Goal: Information Seeking & Learning: Learn about a topic

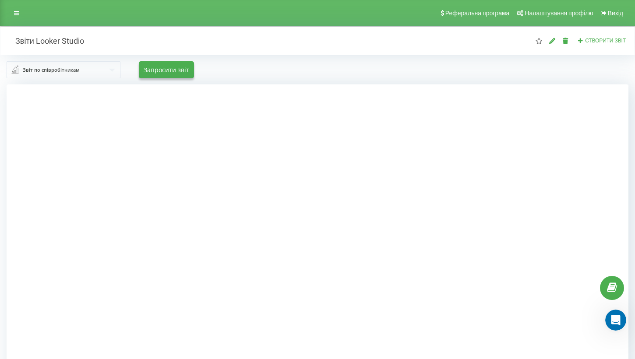
scroll to position [842, 0]
click at [251, 71] on div "Звіт по співробітникам Звіт по співробітникам Звіт по вихідним дзвінкам Звіт по…" at bounding box center [318, 69] width 622 height 17
drag, startPoint x: 41, startPoint y: 41, endPoint x: 89, endPoint y: 41, distance: 48.2
click at [89, 41] on div "Звіти Looker Studio" at bounding box center [99, 41] width 198 height 10
click at [583, 219] on div at bounding box center [318, 264] width 622 height 359
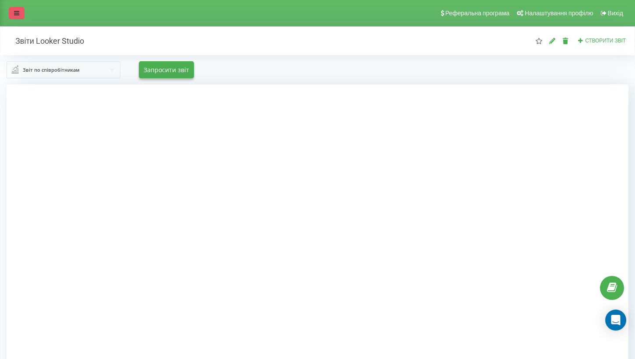
click at [14, 15] on link at bounding box center [17, 13] width 16 height 12
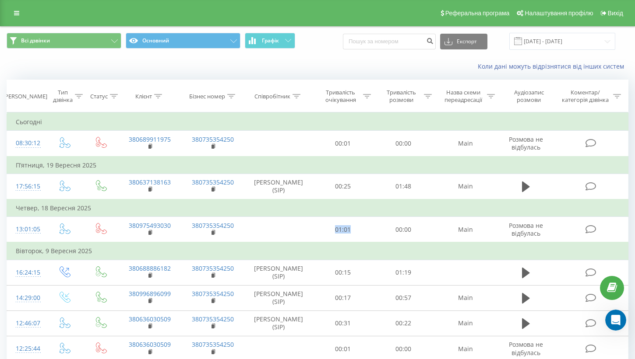
scroll to position [1, 0]
click at [53, 35] on button "Всі дзвінки" at bounding box center [64, 41] width 115 height 16
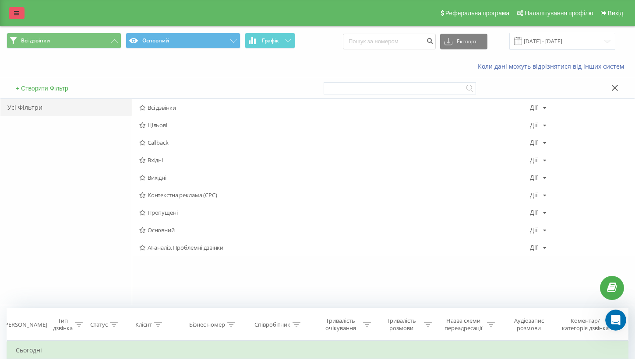
click at [13, 11] on link at bounding box center [17, 13] width 16 height 12
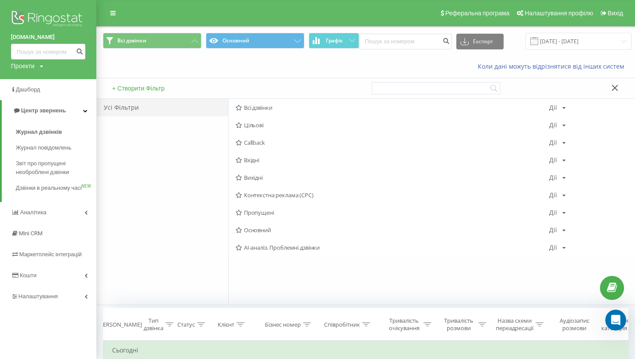
scroll to position [842, 0]
click at [45, 91] on link "Дашборд" at bounding box center [48, 89] width 96 height 21
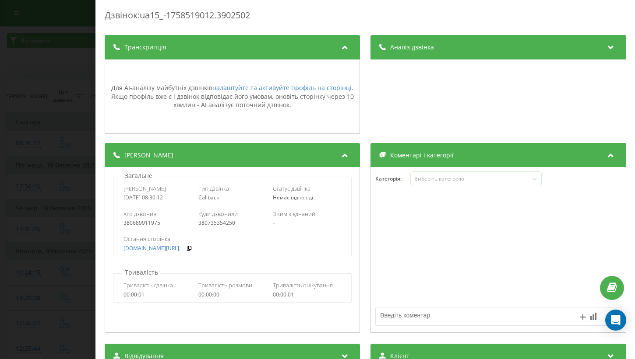
click at [417, 61] on div "Аналіз дзвінка Для AI-аналізу майбутніх дзвінків налаштуйте та активуйте профіл…" at bounding box center [497, 84] width 255 height 99
click at [417, 47] on span "Аналіз дзвінка" at bounding box center [412, 47] width 44 height 9
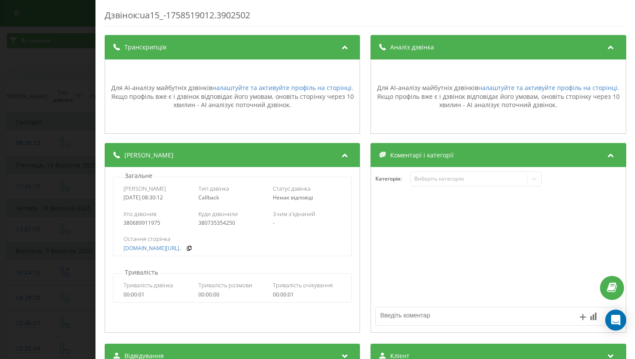
click at [99, 18] on div "Дзвінок : ua15_-1758519012.3902502 Транскрипція Для AI-аналізу майбутніх дзвінк…" at bounding box center [365, 179] width 540 height 359
click at [63, 29] on div "Дзвінок : ua15_-1758519012.3902502 Транскрипція Для AI-аналізу майбутніх дзвінк…" at bounding box center [317, 179] width 635 height 359
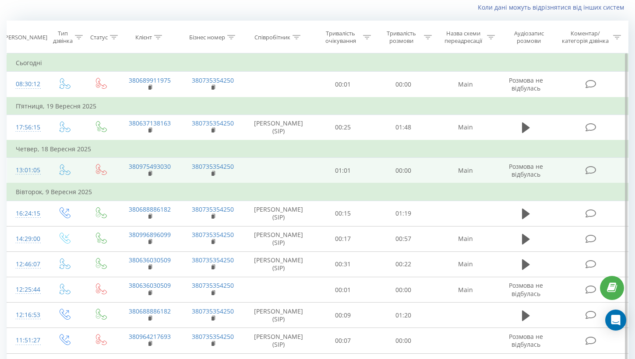
scroll to position [57, 0]
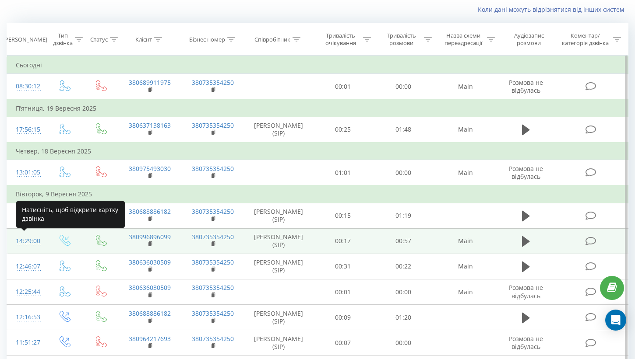
click at [32, 242] on div "14:29:00" at bounding box center [26, 241] width 21 height 17
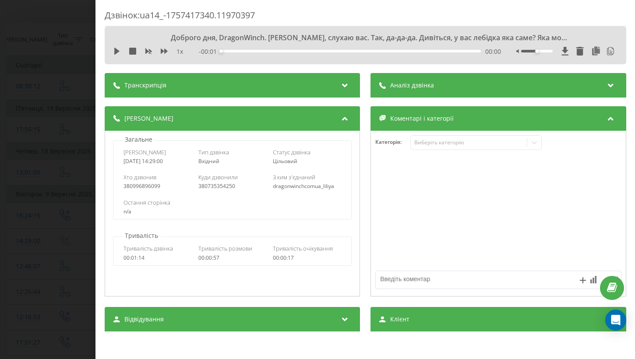
click at [429, 86] on span "Аналіз дзвінка" at bounding box center [412, 85] width 44 height 9
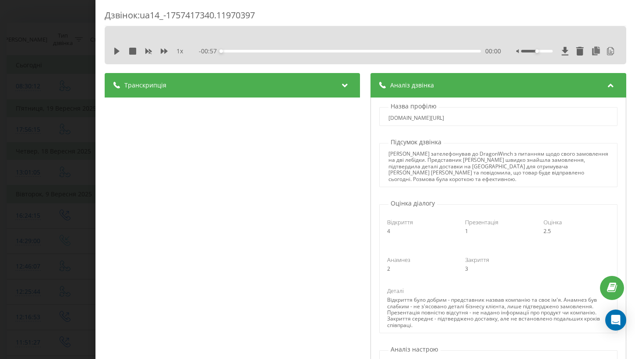
click at [289, 96] on div "Транскрипція" at bounding box center [232, 85] width 255 height 25
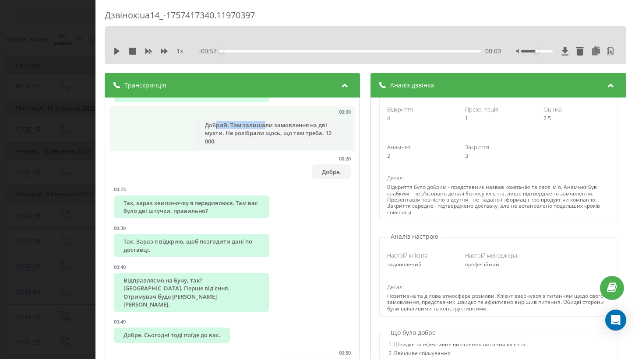
drag, startPoint x: 217, startPoint y: 116, endPoint x: 264, endPoint y: 116, distance: 46.4
click at [264, 118] on div "Добрий. Там залишали замовлення на дві мухти. Не розібрали щось, що там треба. …" at bounding box center [272, 133] width 155 height 31
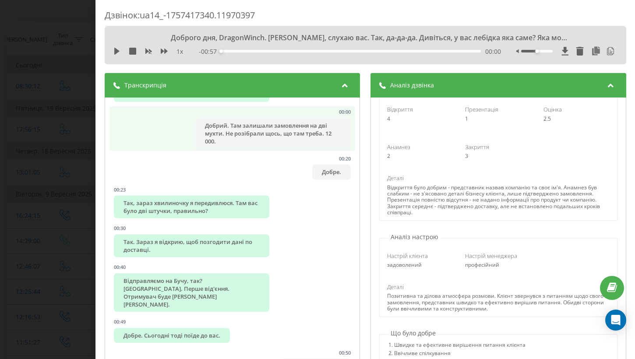
click at [252, 126] on div "Добрий. Там залишали замовлення на дві мухти. Не розібрали щось, що там треба. …" at bounding box center [272, 133] width 155 height 31
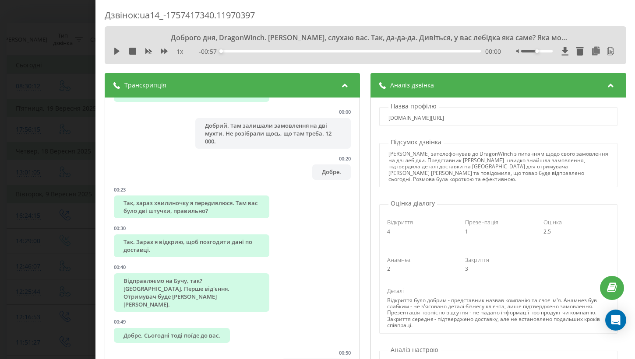
scroll to position [39, 0]
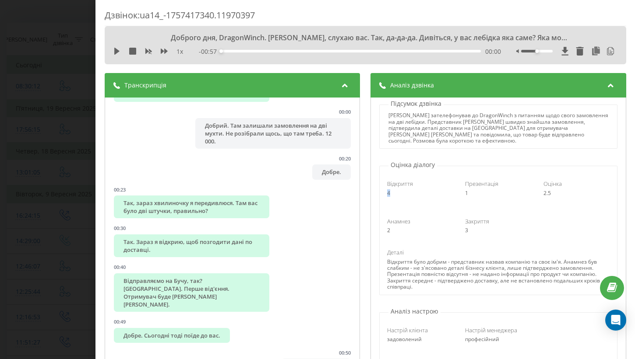
drag, startPoint x: 382, startPoint y: 184, endPoint x: 395, endPoint y: 194, distance: 16.6
click at [395, 194] on div "Відкриття 4 Презентація 1 Оцінка 2.5" at bounding box center [498, 188] width 235 height 29
drag, startPoint x: 480, startPoint y: 186, endPoint x: 459, endPoint y: 186, distance: 21.5
click at [459, 186] on div "Презентація 1" at bounding box center [498, 188] width 78 height 17
click at [492, 211] on div "Анамнез 2 Закриття 3" at bounding box center [498, 225] width 235 height 29
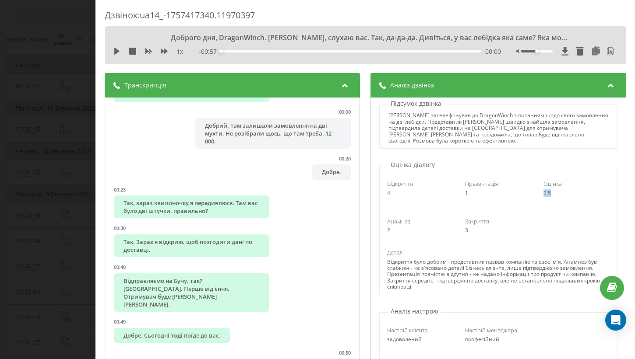
drag, startPoint x: 551, startPoint y: 187, endPoint x: 539, endPoint y: 187, distance: 11.8
click at [539, 187] on div "Оцінка 2.5" at bounding box center [576, 188] width 78 height 17
drag, startPoint x: 502, startPoint y: 186, endPoint x: 381, endPoint y: 185, distance: 121.3
click at [380, 185] on div "Відкриття 4 Презентація 1 Оцінка 2.5 Анамнез 2 Закриття 3 Деталі Відкриття було…" at bounding box center [498, 231] width 238 height 125
click at [464, 249] on div "Деталі" at bounding box center [498, 253] width 223 height 8
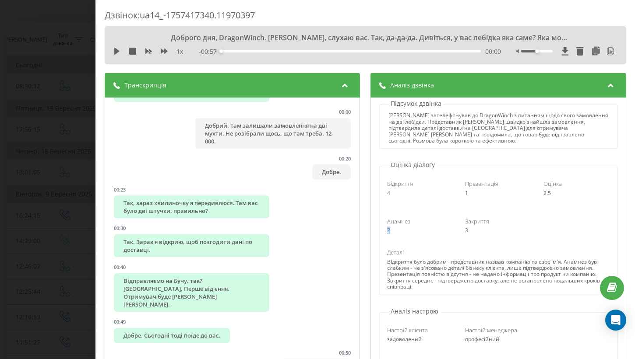
drag, startPoint x: 388, startPoint y: 226, endPoint x: 411, endPoint y: 226, distance: 23.6
click at [411, 228] on div "2" at bounding box center [420, 231] width 66 height 6
click at [420, 233] on div "Анамнез 2 Закриття 3" at bounding box center [498, 225] width 235 height 29
click at [404, 218] on span "Анамнез" at bounding box center [398, 222] width 23 height 8
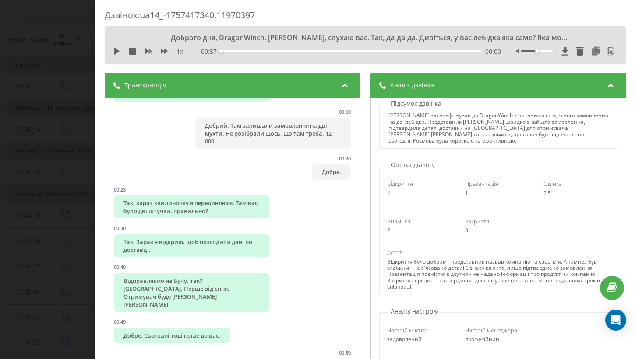
click at [423, 228] on div "2" at bounding box center [420, 231] width 66 height 6
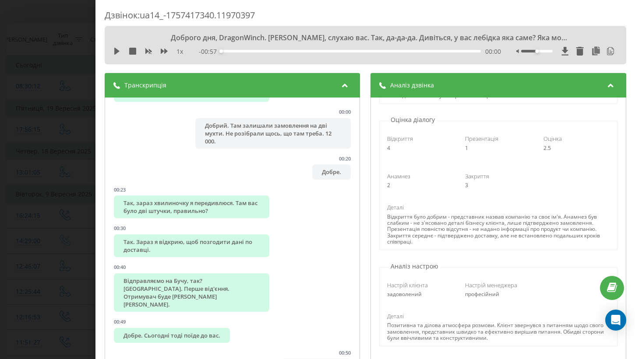
scroll to position [116, 0]
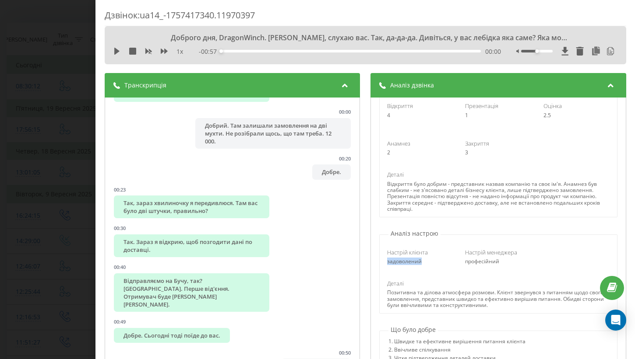
drag, startPoint x: 388, startPoint y: 257, endPoint x: 425, endPoint y: 258, distance: 37.3
click at [425, 259] on div "задоволений" at bounding box center [420, 262] width 66 height 6
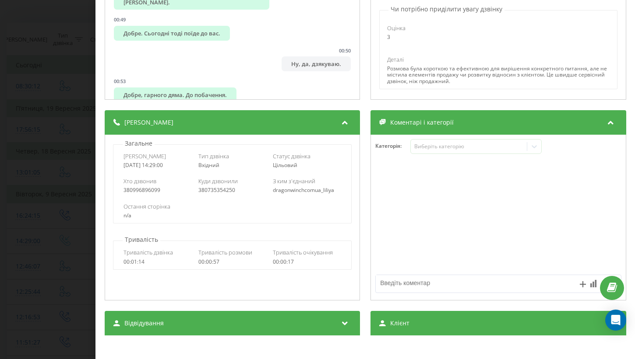
scroll to position [306, 0]
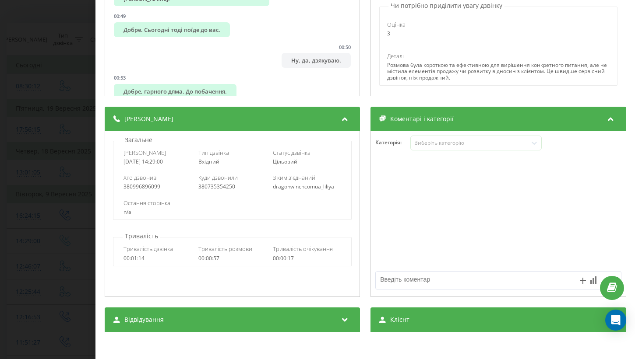
click at [129, 211] on div "n/a" at bounding box center [232, 212] width 218 height 6
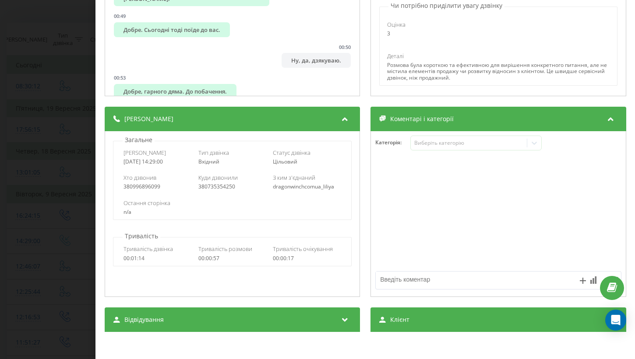
click at [60, 166] on div "Дзвінок : ua14_-1757417340.11970397 Доброго дня, DragonWinch. Лілія, слухаю вас…" at bounding box center [317, 179] width 635 height 359
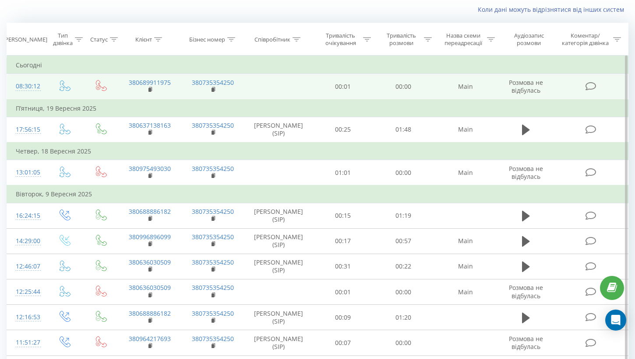
click at [33, 87] on div "08:30:12" at bounding box center [26, 86] width 21 height 17
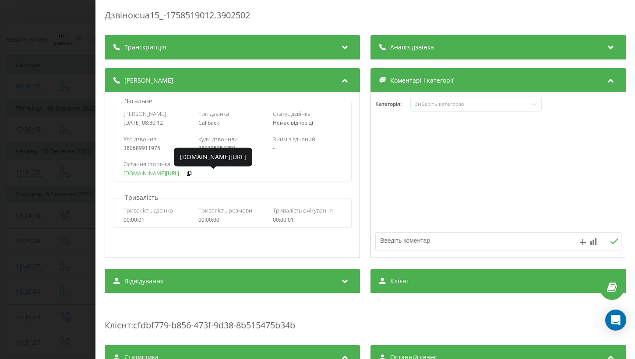
click at [137, 173] on link "dragonwinch.com.ua/podkl..." at bounding box center [152, 174] width 58 height 6
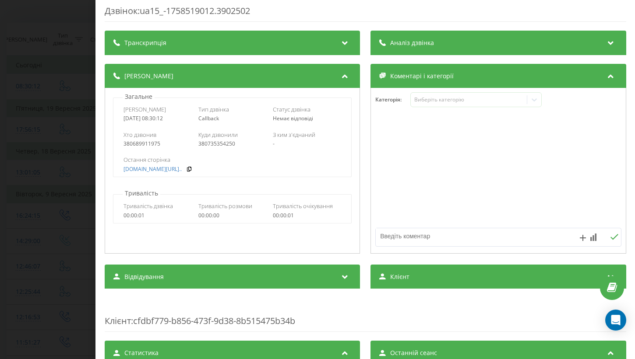
scroll to position [12, 0]
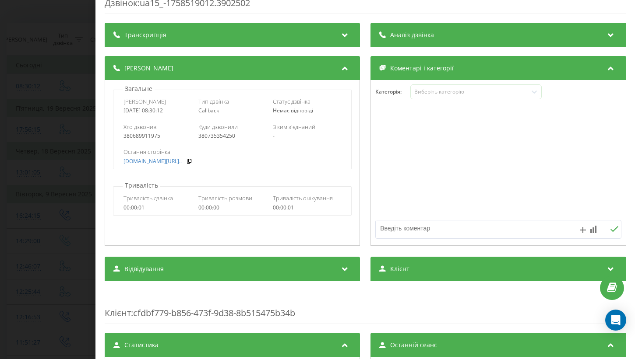
click at [239, 35] on div "Транскрипція" at bounding box center [232, 35] width 255 height 25
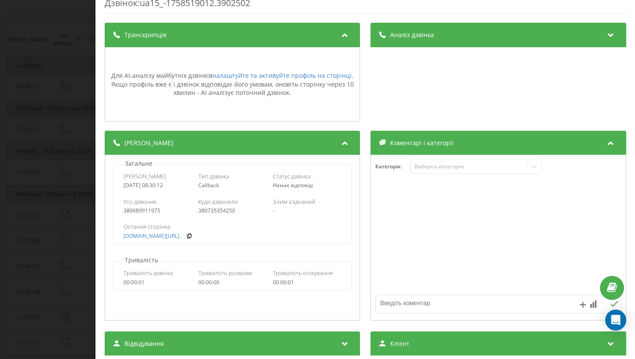
click at [414, 44] on div "Аналіз дзвінка" at bounding box center [497, 35] width 255 height 25
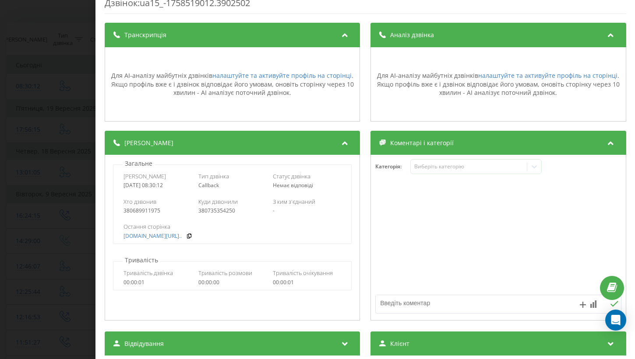
click at [208, 184] on span "Callback" at bounding box center [208, 185] width 21 height 7
click at [156, 212] on div "380689911975" at bounding box center [157, 211] width 68 height 6
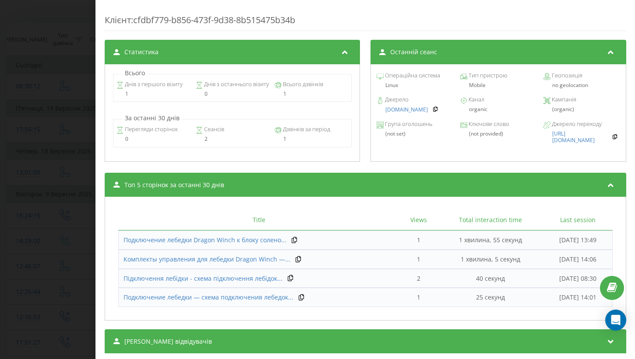
scroll to position [403, 0]
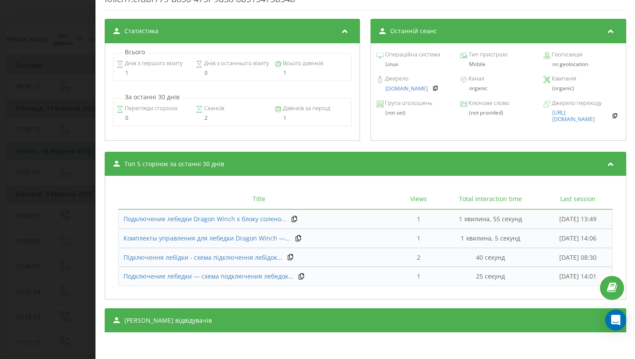
click at [35, 197] on div "Дзвінок : ua15_-1758519012.3902502 Транскрипція Для AI-аналізу майбутніх дзвінк…" at bounding box center [317, 179] width 635 height 359
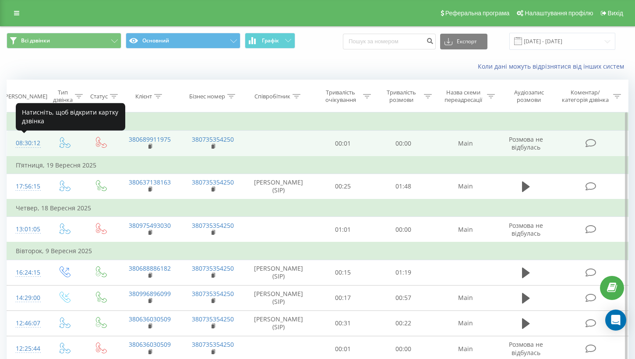
click at [28, 145] on div "08:30:12" at bounding box center [26, 143] width 21 height 17
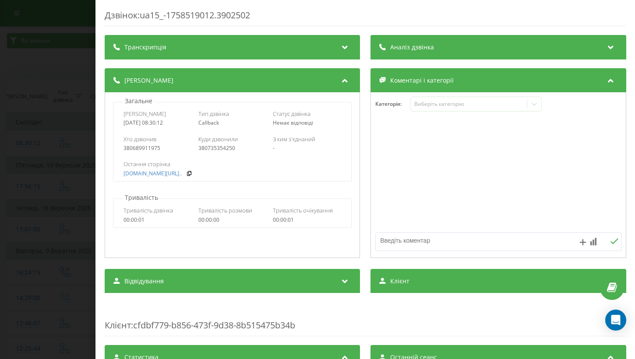
click at [448, 48] on div "Аналіз дзвінка" at bounding box center [497, 47] width 255 height 25
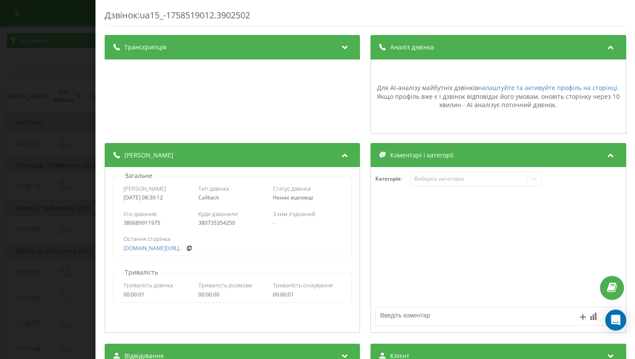
click at [198, 54] on div "Транскрипція" at bounding box center [232, 47] width 255 height 25
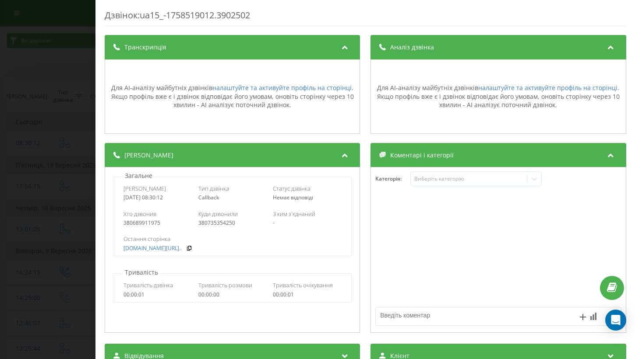
click at [198, 54] on div "Транскрипція" at bounding box center [232, 47] width 255 height 25
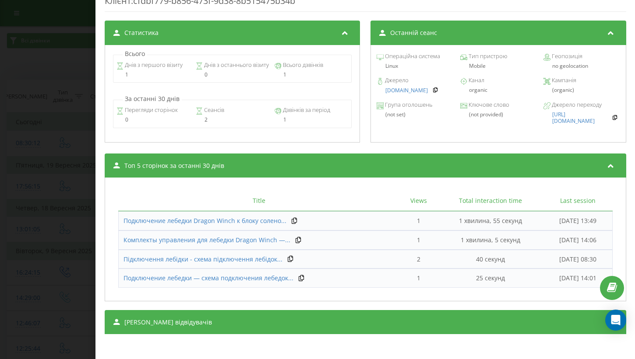
scroll to position [402, 0]
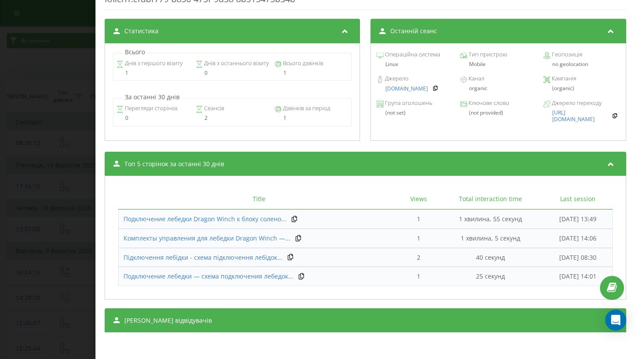
click at [24, 190] on div "Дзвінок : ua15_-1758519012.3902502 Транскрипція Для AI-аналізу майбутніх дзвінк…" at bounding box center [317, 179] width 635 height 359
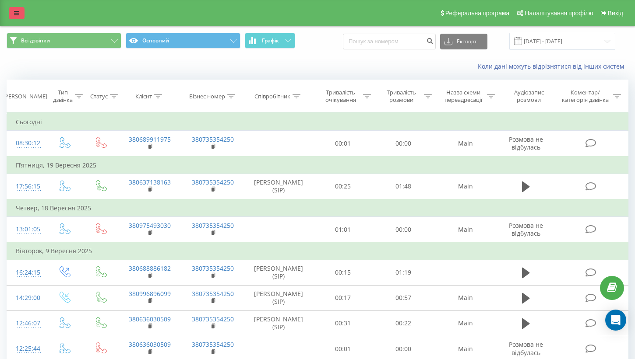
click at [13, 7] on link at bounding box center [17, 13] width 16 height 12
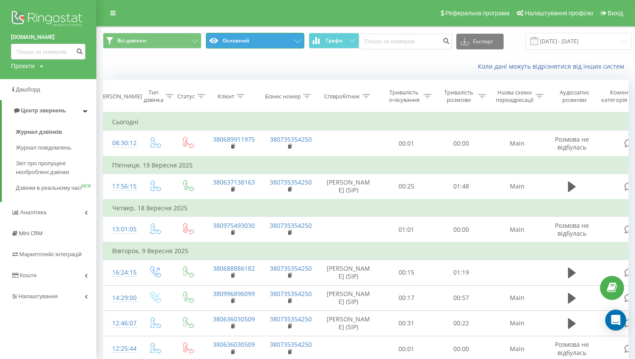
click at [240, 44] on button "Основний" at bounding box center [255, 41] width 99 height 16
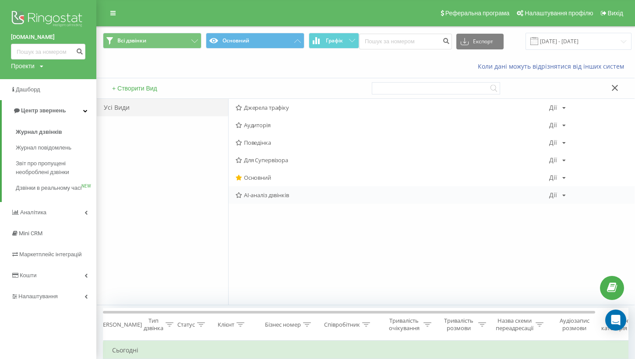
click at [277, 198] on span "AI-аналіз дзвінків" at bounding box center [393, 195] width 314 height 6
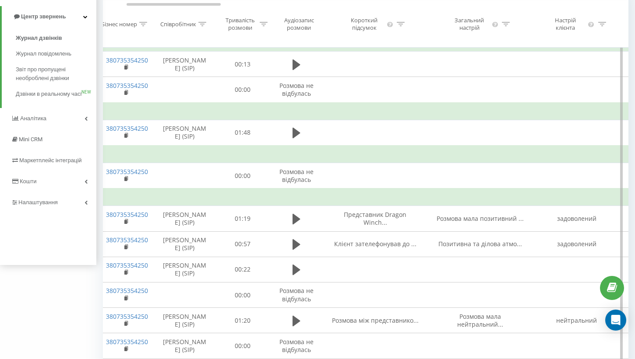
scroll to position [0, 160]
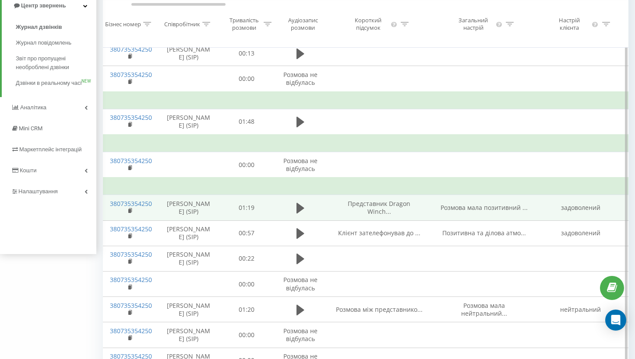
click at [356, 216] on span "Представник Dragon Winch..." at bounding box center [379, 208] width 63 height 16
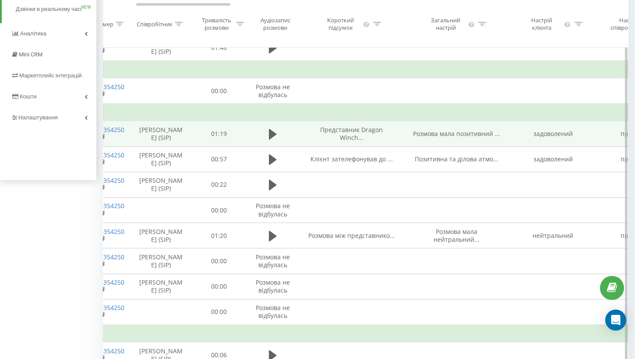
scroll to position [225, 0]
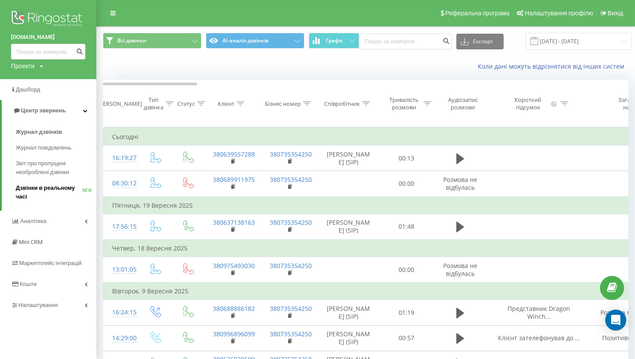
click at [49, 192] on span "Дзвінки в реальному часі" at bounding box center [49, 193] width 67 height 18
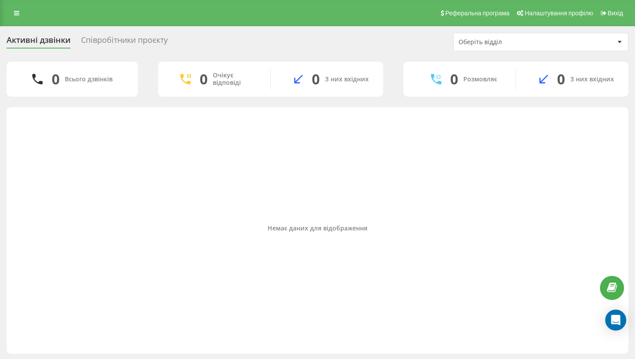
click at [125, 40] on div "Співробітники проєкту" at bounding box center [124, 42] width 87 height 14
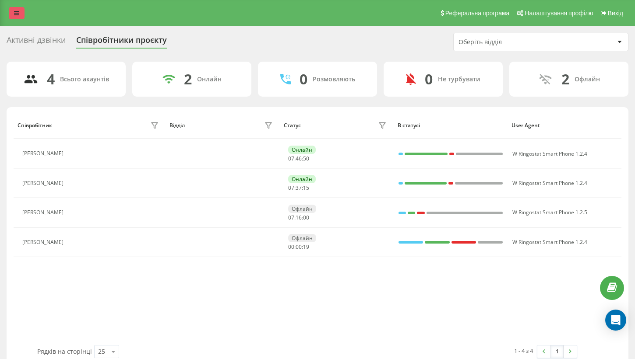
click at [19, 15] on link at bounding box center [17, 13] width 16 height 12
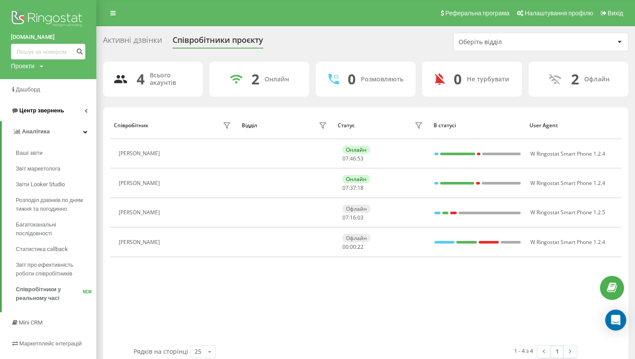
click at [44, 115] on link "Центр звернень" at bounding box center [48, 110] width 96 height 21
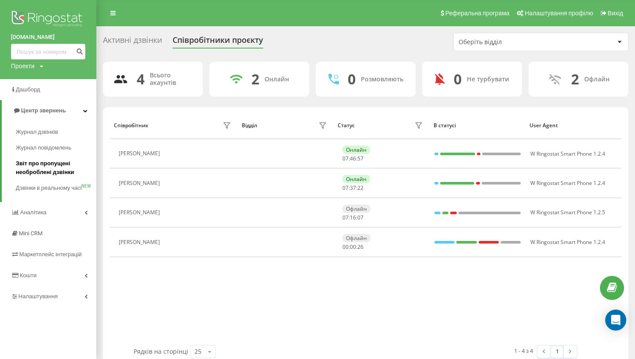
click at [73, 170] on span "Звіт про пропущені необроблені дзвінки" at bounding box center [54, 168] width 76 height 18
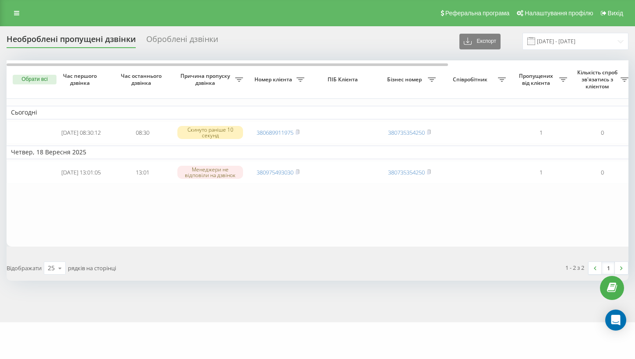
click at [195, 38] on div "Оброблені дзвінки" at bounding box center [182, 42] width 72 height 14
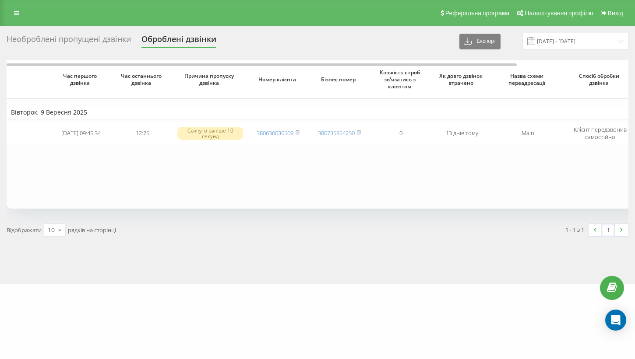
click at [58, 42] on div "Необроблені пропущені дзвінки" at bounding box center [69, 42] width 124 height 14
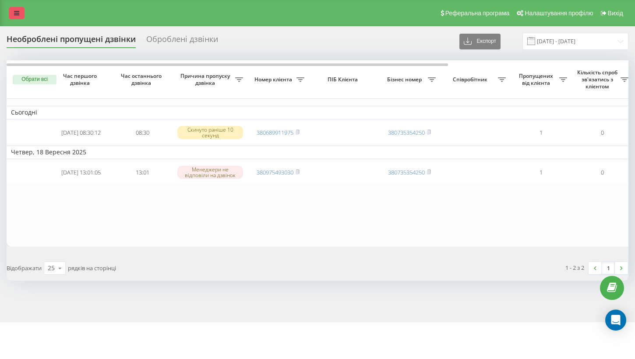
click at [21, 14] on link at bounding box center [17, 13] width 16 height 12
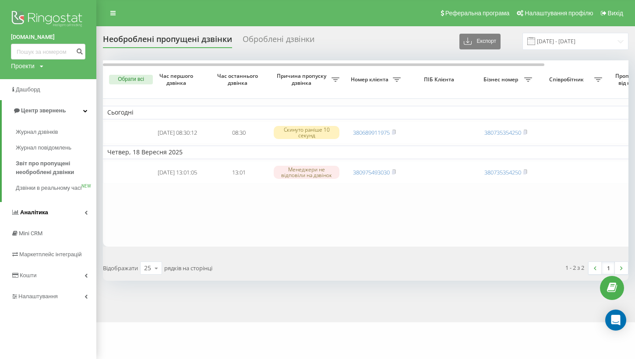
click at [56, 221] on link "Аналiтика" at bounding box center [48, 212] width 96 height 21
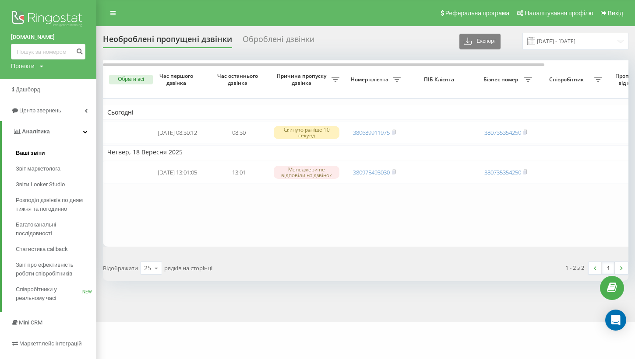
click at [41, 156] on span "Ваші звіти" at bounding box center [30, 153] width 29 height 9
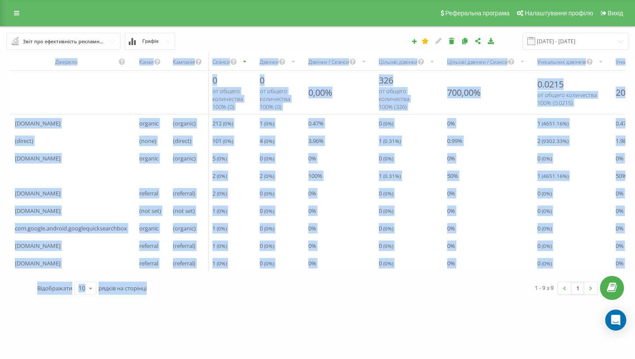
drag, startPoint x: 7, startPoint y: 106, endPoint x: 244, endPoint y: 324, distance: 321.7
click at [244, 324] on div "dragonwinch.com.ua Проекти lebedka.ua dragonwinch.com.ua Дашборд Центр звернень…" at bounding box center [317, 179] width 635 height 359
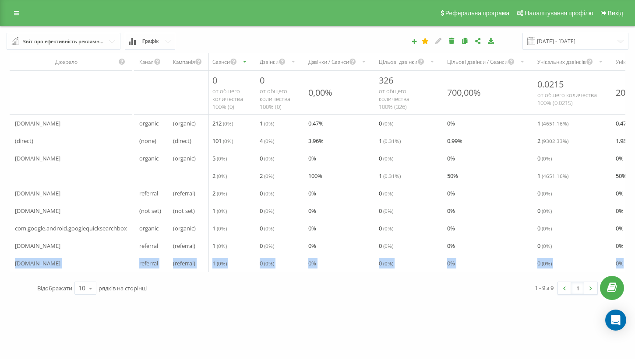
drag, startPoint x: 13, startPoint y: 268, endPoint x: 240, endPoint y: 281, distance: 227.2
click at [240, 281] on div "Джерело Канал Кампанія Сеанси Дзвінки Дзвінки / Сеанси Цільові дзвінки Цільові …" at bounding box center [318, 175] width 622 height 251
click at [240, 281] on div "Відображати 10 10 25 50 100 рядків на сторінці" at bounding box center [174, 288] width 286 height 25
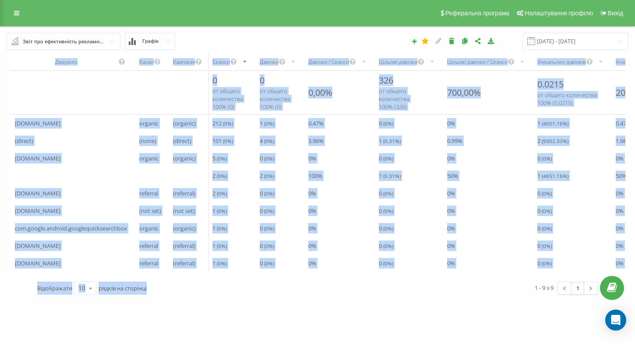
drag, startPoint x: 5, startPoint y: 109, endPoint x: 340, endPoint y: 283, distance: 377.2
click at [340, 283] on div "Звіт про ефективність рекламних кампаній Браузер відвідувачів За сторінкою вихо…" at bounding box center [317, 163] width 635 height 275
click at [340, 283] on div "1 - 9 з 9 1" at bounding box center [460, 288] width 286 height 25
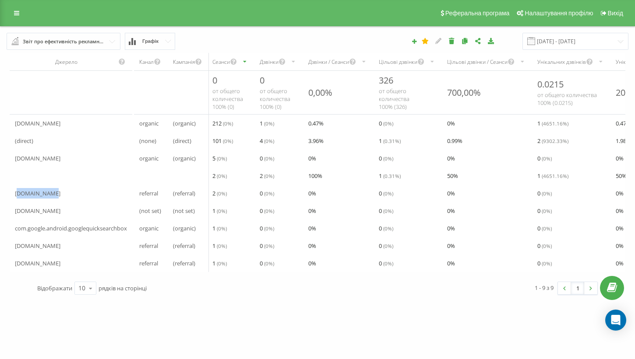
drag, startPoint x: 18, startPoint y: 196, endPoint x: 41, endPoint y: 199, distance: 23.0
click at [41, 199] on span "[DOMAIN_NAME]" at bounding box center [38, 193] width 46 height 11
click at [41, 199] on span "calc.s-k-s.com.ua" at bounding box center [38, 193] width 46 height 11
drag, startPoint x: 15, startPoint y: 198, endPoint x: 227, endPoint y: 200, distance: 211.5
click at [227, 200] on tr "calc.s-k-s.com.ua referral (referral) 2 ( 0 %) 0 ( 0 %) 0 % 0 ( 0 %) 0 % 0 ( 0 …" at bounding box center [357, 194] width 695 height 18
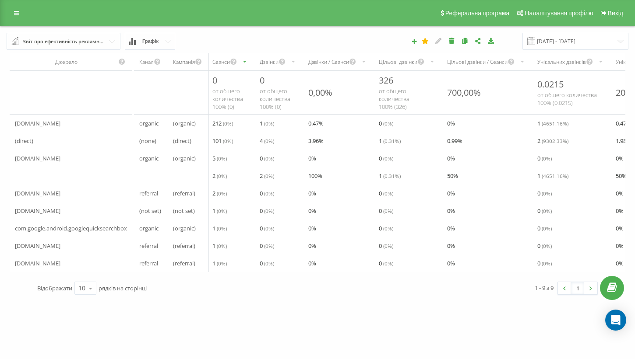
click at [219, 197] on span "2 ( 0 %)" at bounding box center [219, 193] width 14 height 11
click at [18, 10] on icon at bounding box center [16, 13] width 5 height 6
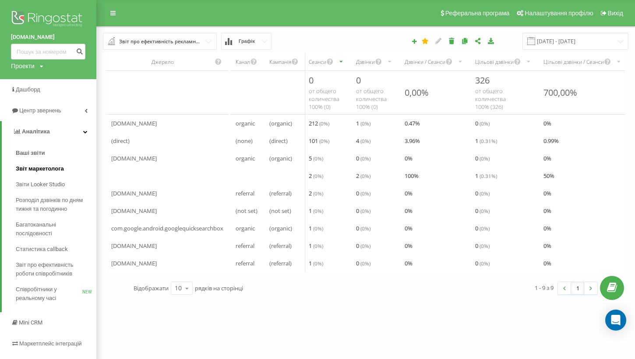
click at [62, 172] on span "Звіт маркетолога" at bounding box center [40, 169] width 48 height 9
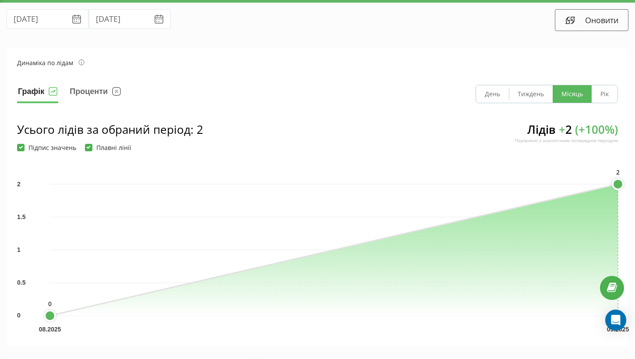
scroll to position [23, 0]
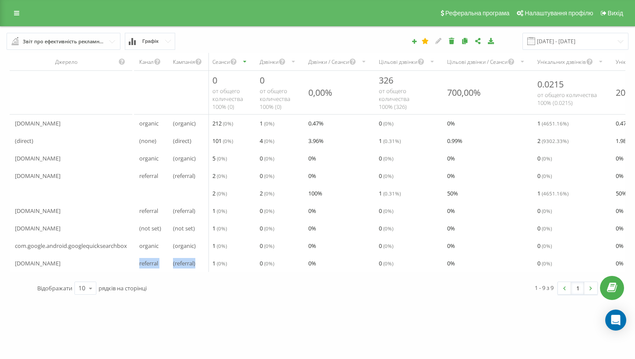
drag, startPoint x: 137, startPoint y: 266, endPoint x: 198, endPoint y: 263, distance: 60.9
click at [198, 263] on tr "do.rozetka.company referral (referral) 1 ( 0 %) 0 ( 0 %) 0 % 0 ( 0 %) 0 % 0 ( 0…" at bounding box center [357, 264] width 695 height 18
click at [196, 264] on div "(referral)" at bounding box center [188, 264] width 41 height 18
drag, startPoint x: 196, startPoint y: 264, endPoint x: 137, endPoint y: 264, distance: 58.7
click at [137, 264] on tr "do.rozetka.company referral (referral) 1 ( 0 %) 0 ( 0 %) 0 % 0 ( 0 %) 0 % 0 ( 0…" at bounding box center [357, 264] width 695 height 18
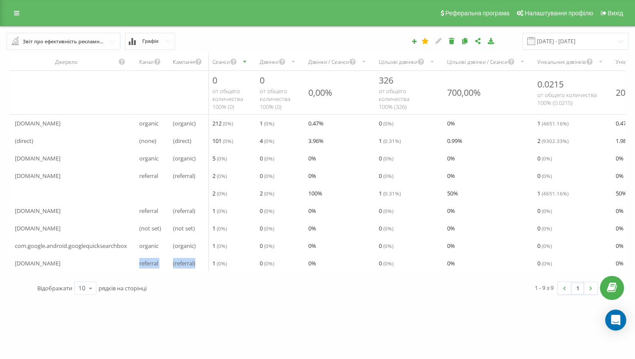
click at [137, 264] on div "referral" at bounding box center [151, 264] width 34 height 18
drag, startPoint x: 137, startPoint y: 264, endPoint x: 197, endPoint y: 264, distance: 60.9
click at [197, 264] on tr "do.rozetka.company referral (referral) 1 ( 0 %) 0 ( 0 %) 0 % 0 ( 0 %) 0 % 0 ( 0…" at bounding box center [357, 264] width 695 height 18
click at [201, 264] on div "(referral)" at bounding box center [188, 264] width 41 height 18
drag, startPoint x: 201, startPoint y: 264, endPoint x: 130, endPoint y: 264, distance: 71.4
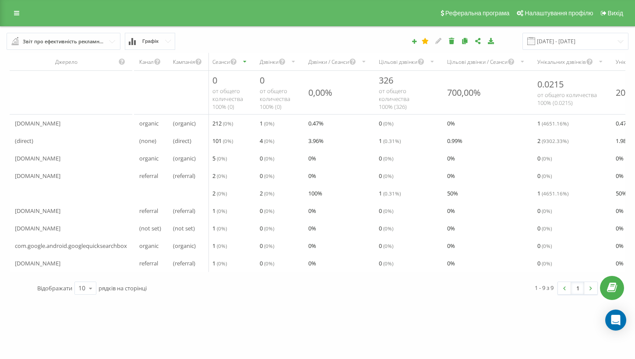
click at [130, 264] on tr "do.rozetka.company referral (referral) 1 ( 0 %) 0 ( 0 %) 0 % 0 ( 0 %) 0 % 0 ( 0…" at bounding box center [357, 264] width 695 height 18
click at [35, 267] on span "do.rozetka.company" at bounding box center [38, 263] width 46 height 11
drag, startPoint x: 14, startPoint y: 264, endPoint x: 76, endPoint y: 263, distance: 61.3
click at [76, 263] on div "do.rozetka.company" at bounding box center [71, 264] width 123 height 18
copy span "do.rozetka.company"
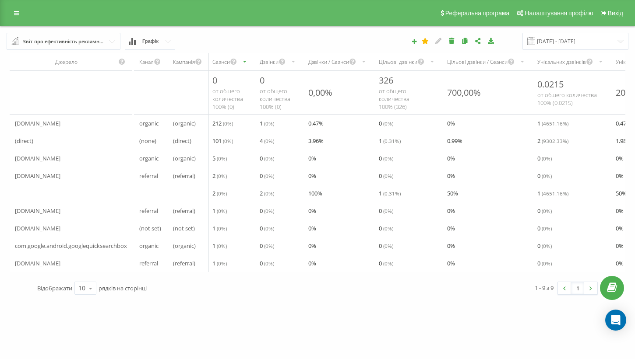
click at [43, 258] on div "do.rozetka.company" at bounding box center [71, 264] width 123 height 18
click at [32, 264] on span "do.rozetka.company" at bounding box center [38, 263] width 46 height 11
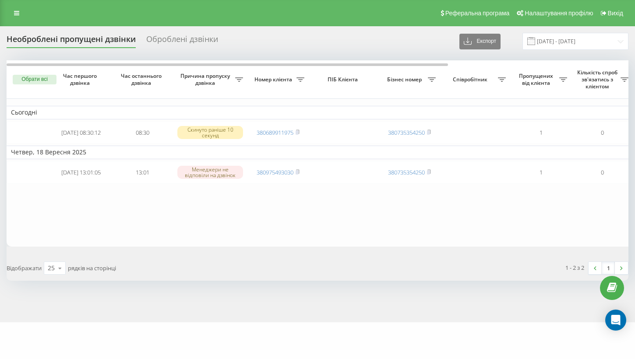
click at [5, 14] on div "Реферальна програма Налаштування профілю Вихід" at bounding box center [317, 13] width 635 height 26
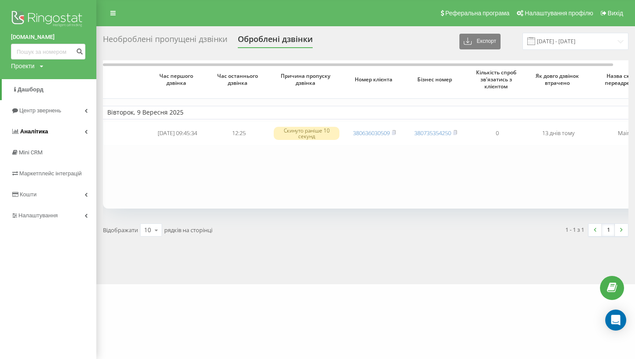
click at [49, 136] on link "Аналiтика" at bounding box center [48, 131] width 96 height 21
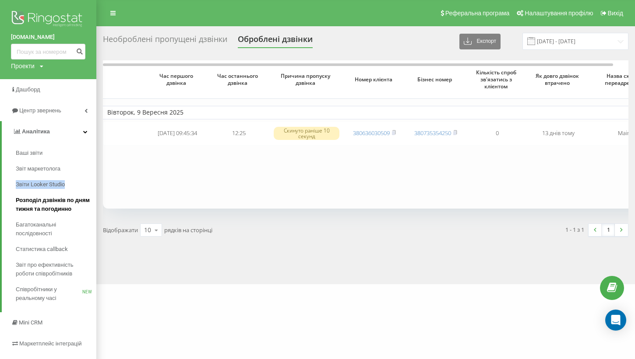
click at [56, 198] on span "Розподіл дзвінків по дням тижня та погодинно" at bounding box center [54, 205] width 76 height 18
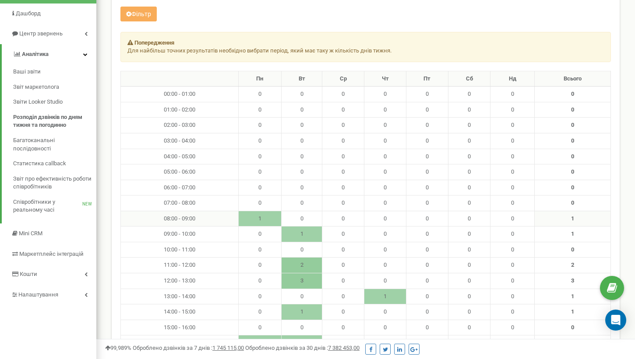
scroll to position [73, 0]
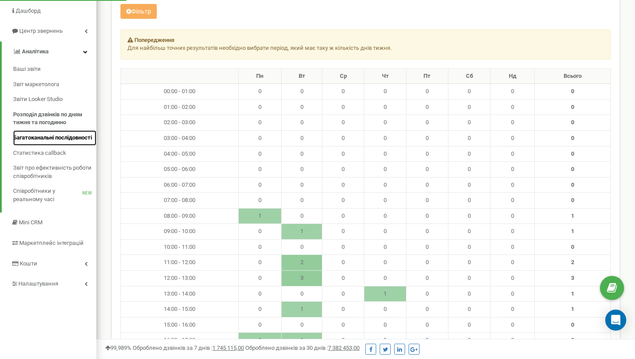
click at [52, 137] on span "Багатоканальні послідовності" at bounding box center [52, 138] width 79 height 8
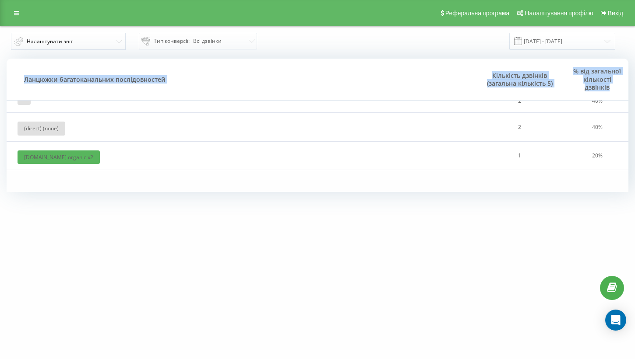
drag, startPoint x: 37, startPoint y: 112, endPoint x: 40, endPoint y: 172, distance: 59.7
click at [40, 172] on div "Ланцюжки багатоканальних послідовностей Кількість дзвінків (загальна кількість …" at bounding box center [318, 126] width 622 height 134
click at [20, 10] on link at bounding box center [17, 13] width 16 height 12
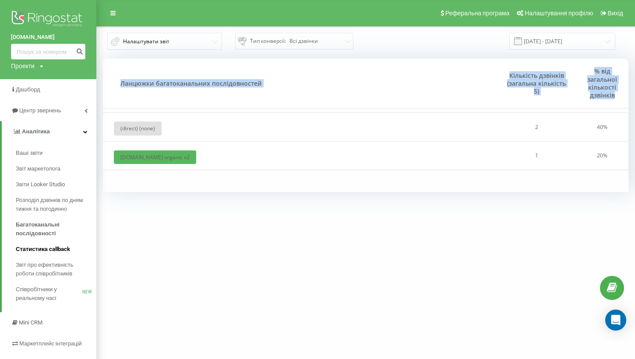
click at [60, 253] on span "Статистика callback" at bounding box center [43, 249] width 54 height 9
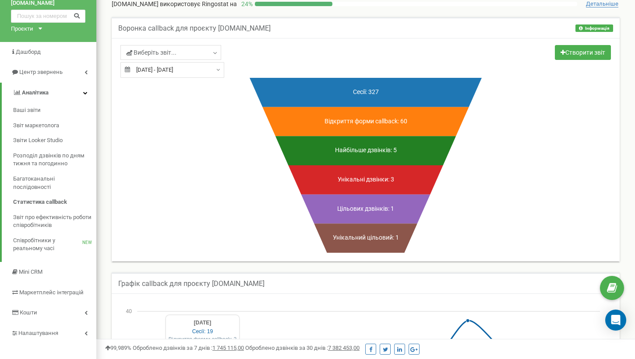
scroll to position [41, 0]
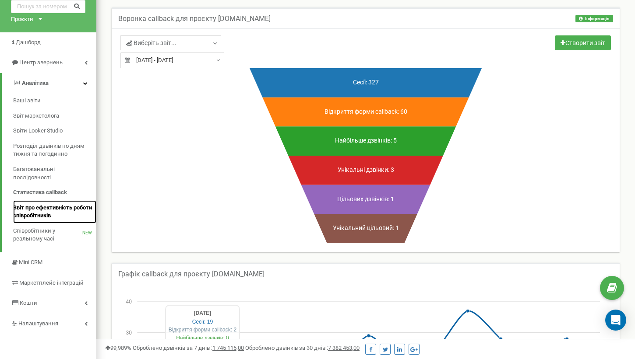
click at [49, 217] on span "Звіт про ефективність роботи співробітників" at bounding box center [52, 212] width 79 height 16
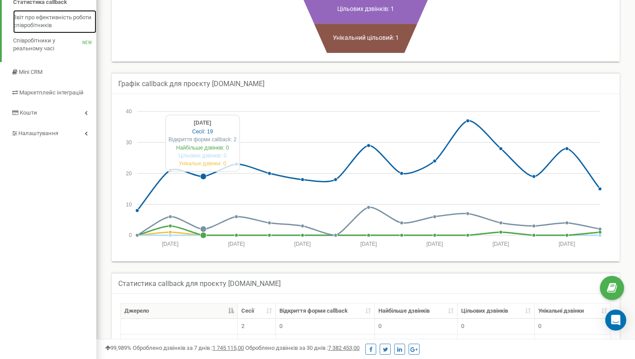
scroll to position [229, 0]
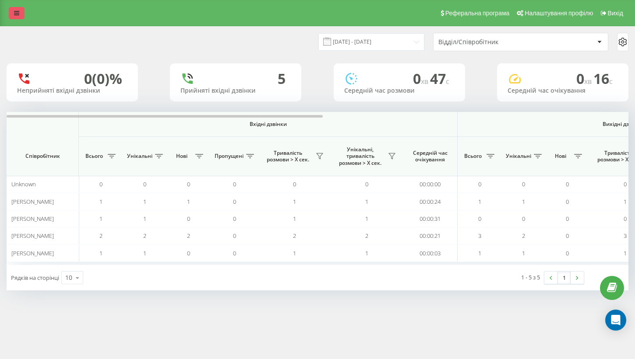
click at [16, 17] on link at bounding box center [17, 13] width 16 height 12
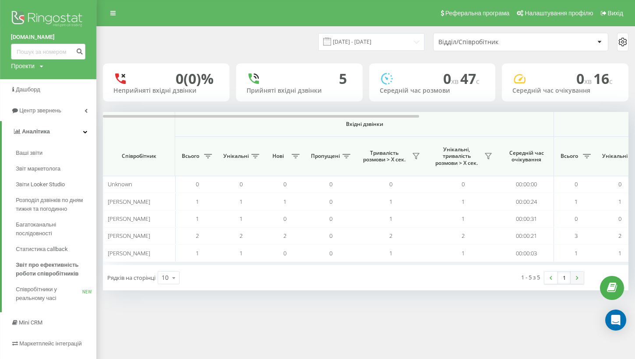
click at [578, 278] on img at bounding box center [577, 278] width 3 height 4
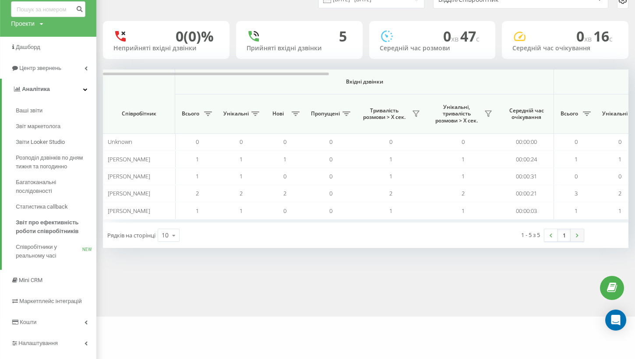
scroll to position [57, 0]
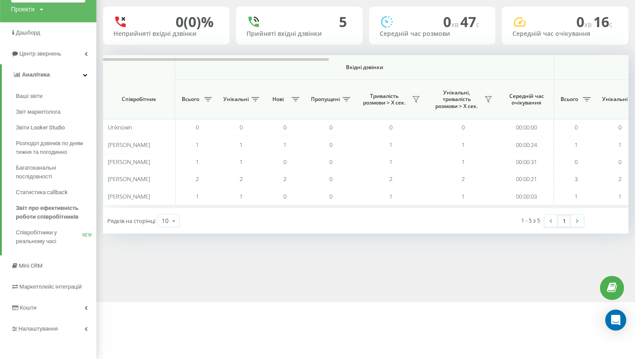
click at [557, 221] on link "1" at bounding box center [563, 221] width 13 height 12
click at [56, 109] on span "Звіт маркетолога" at bounding box center [40, 112] width 48 height 9
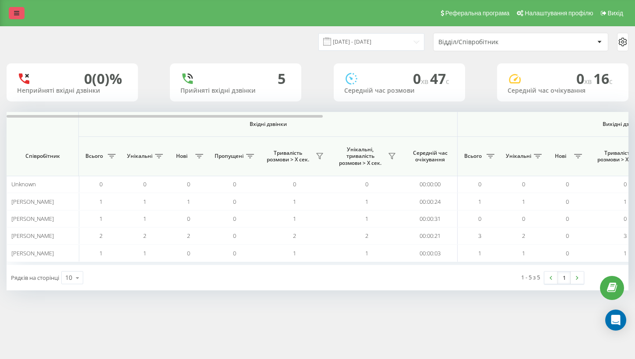
drag, startPoint x: 0, startPoint y: 0, endPoint x: 14, endPoint y: 11, distance: 17.2
click at [14, 11] on link at bounding box center [17, 13] width 16 height 12
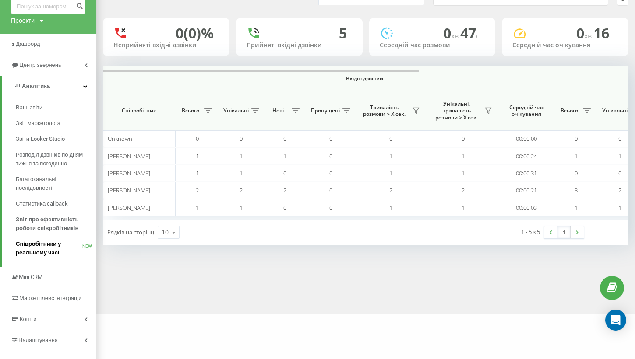
scroll to position [60, 0]
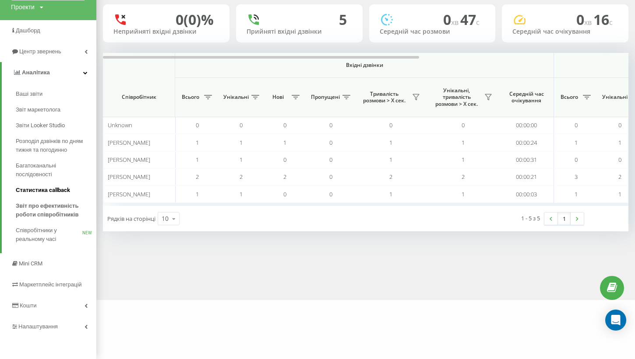
click at [61, 188] on span "Статистика callback" at bounding box center [43, 190] width 54 height 9
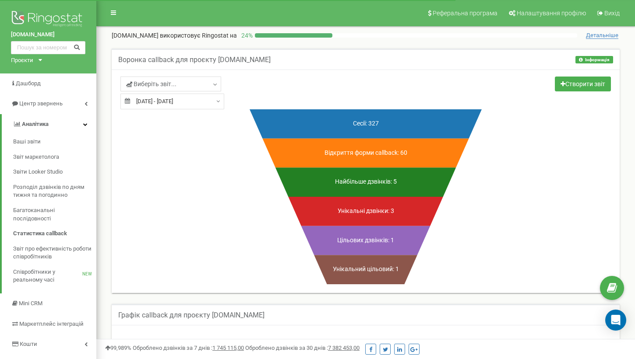
click at [341, 182] on icon at bounding box center [365, 182] width 180 height 29
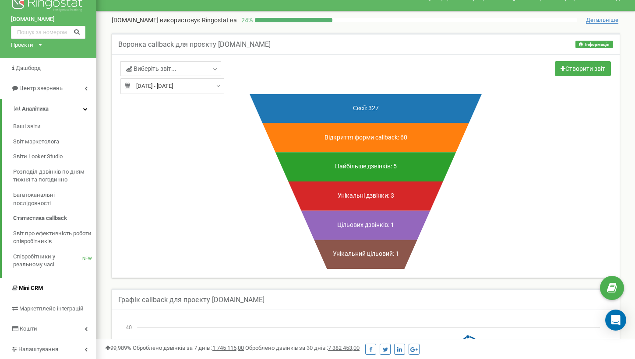
scroll to position [14, 0]
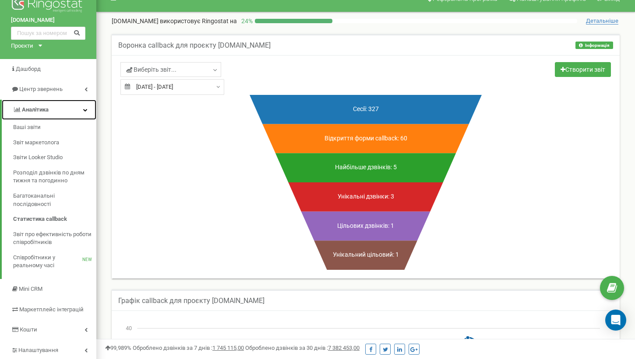
click at [63, 110] on link "Аналiтика" at bounding box center [49, 110] width 95 height 21
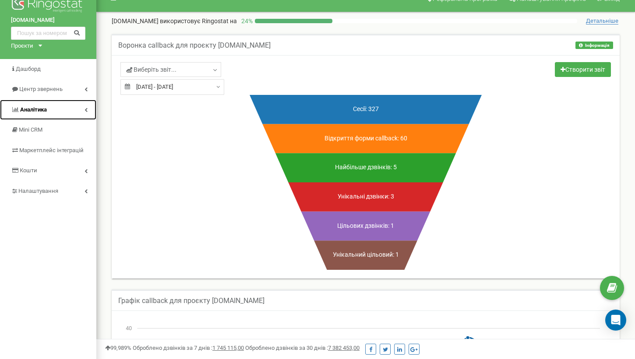
click at [63, 110] on link "Аналiтика" at bounding box center [48, 110] width 96 height 21
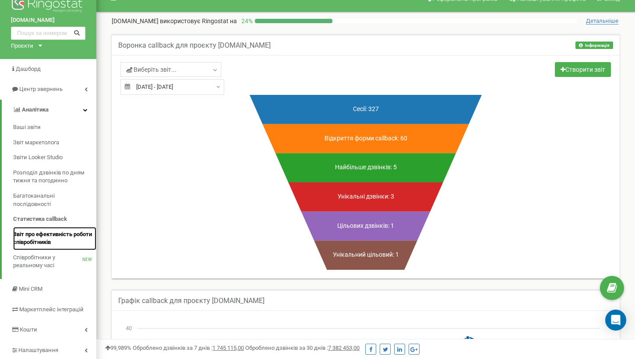
click at [60, 243] on span "Звіт про ефективність роботи співробітників" at bounding box center [52, 239] width 79 height 16
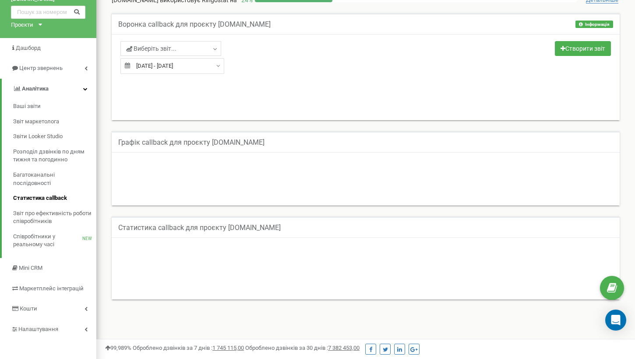
scroll to position [43, 0]
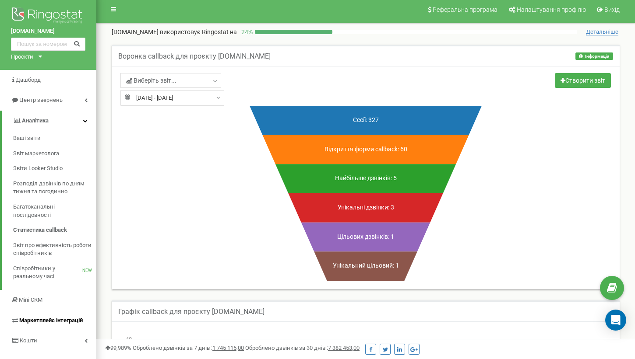
scroll to position [1, 0]
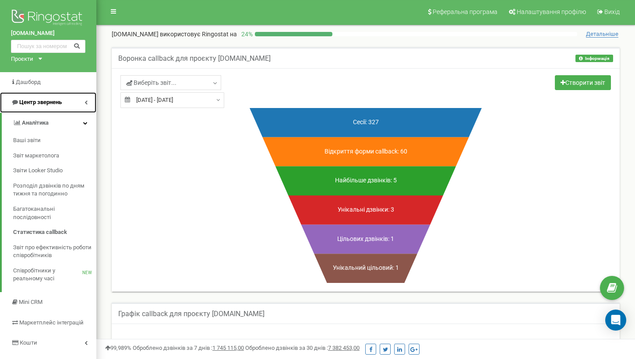
click at [88, 99] on link "Центр звернень" at bounding box center [48, 102] width 96 height 21
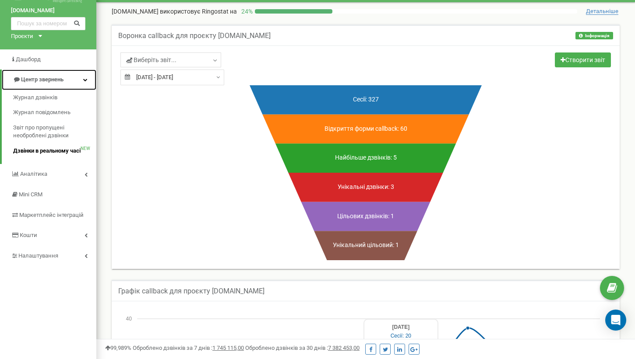
scroll to position [24, 0]
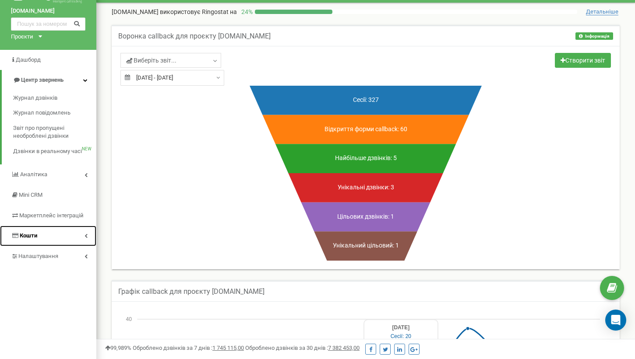
click at [68, 239] on link "Кошти" at bounding box center [48, 236] width 96 height 21
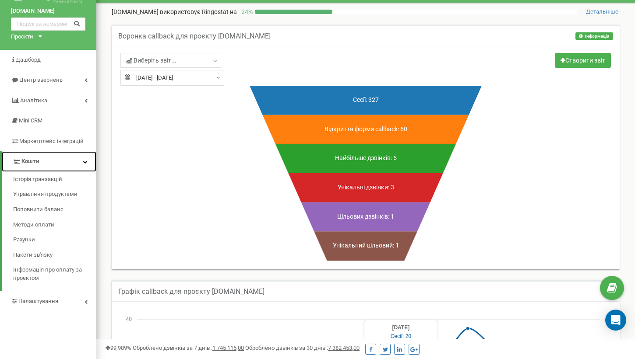
click at [67, 157] on link "Кошти" at bounding box center [49, 162] width 95 height 21
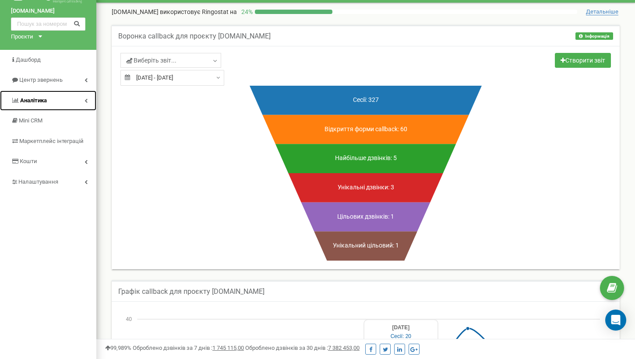
click at [70, 96] on link "Аналiтика" at bounding box center [48, 101] width 96 height 21
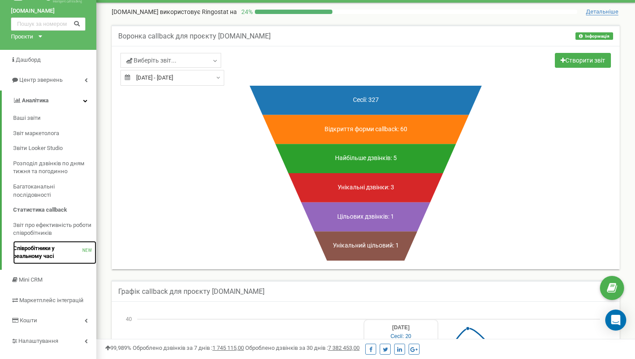
click at [70, 258] on span "Співробітники у реальному часі" at bounding box center [47, 253] width 69 height 16
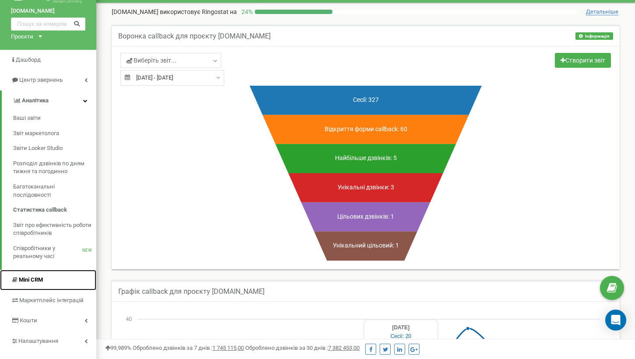
click at [65, 275] on link "Mini CRM" at bounding box center [48, 280] width 96 height 21
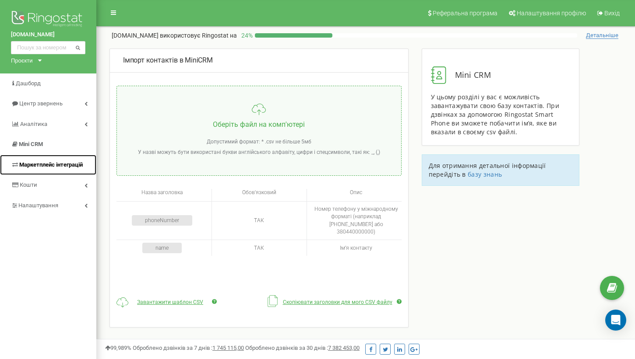
click at [63, 171] on link "Маркетплейс інтеграцій" at bounding box center [48, 165] width 96 height 21
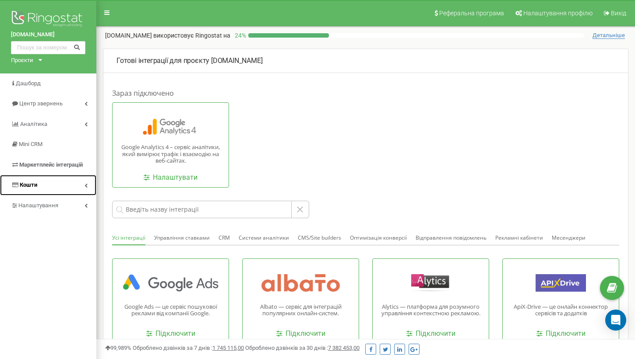
click at [53, 179] on link "Кошти" at bounding box center [48, 185] width 96 height 21
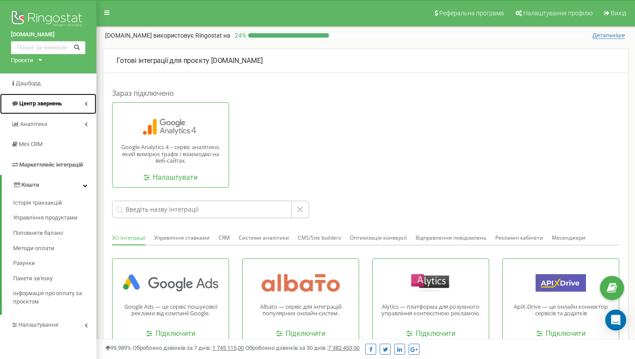
click at [73, 104] on link "Центр звернень" at bounding box center [48, 104] width 96 height 21
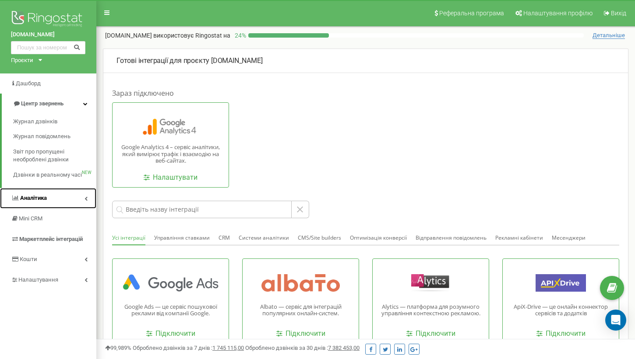
click at [58, 199] on link "Аналiтика" at bounding box center [48, 198] width 96 height 21
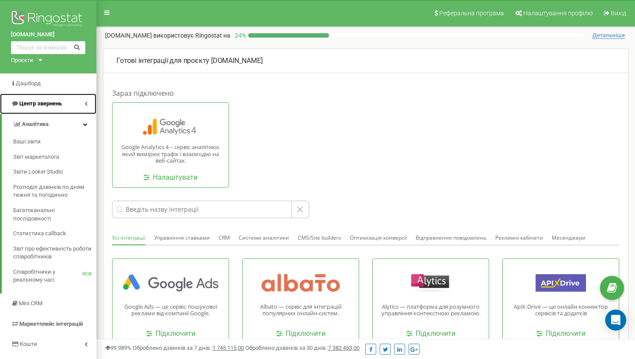
click at [71, 102] on link "Центр звернень" at bounding box center [48, 104] width 96 height 21
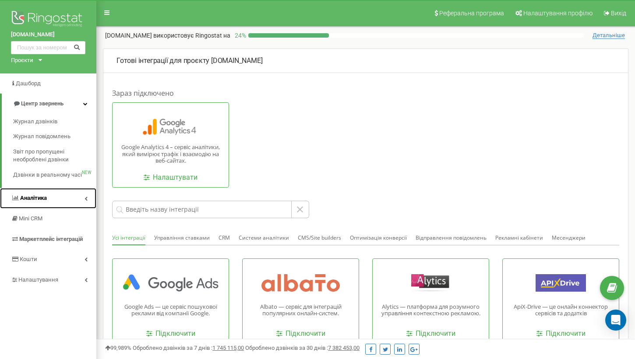
click at [61, 197] on link "Аналiтика" at bounding box center [48, 198] width 96 height 21
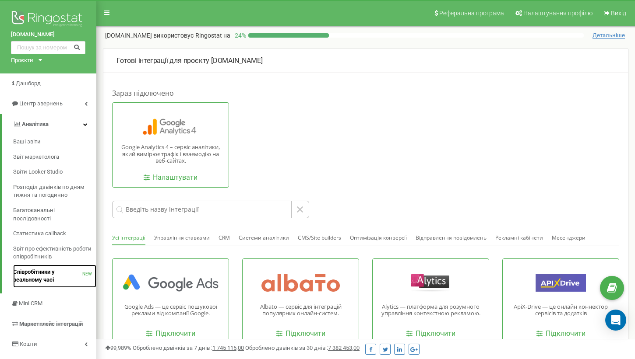
click at [58, 276] on span "Співробітники у реальному часі" at bounding box center [47, 276] width 69 height 16
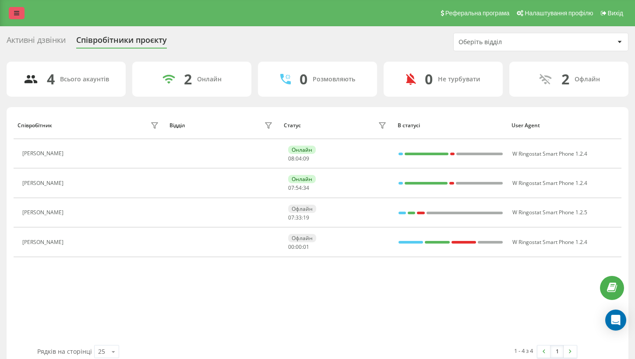
click at [16, 14] on icon at bounding box center [16, 13] width 5 height 6
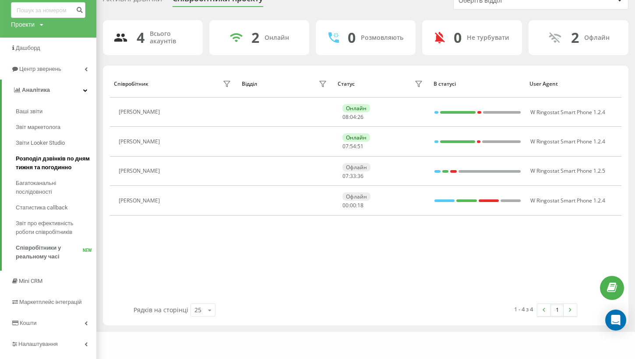
scroll to position [42, 0]
click at [60, 65] on span "Центр звернень" at bounding box center [37, 68] width 53 height 9
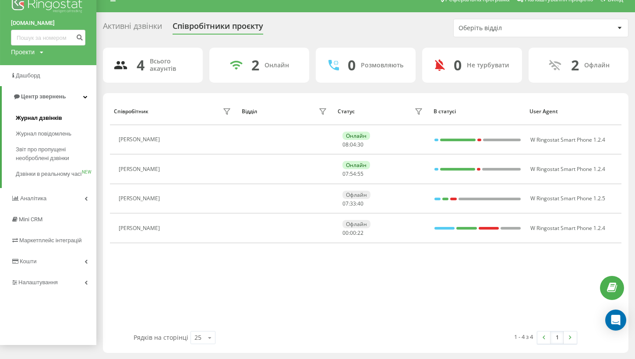
click at [59, 112] on link "Журнал дзвінків" at bounding box center [56, 118] width 81 height 16
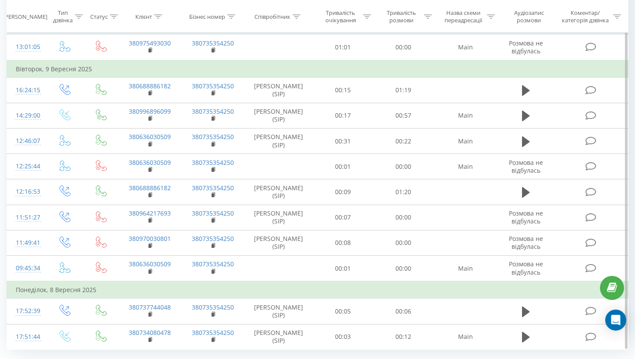
scroll to position [232, 0]
